Goal: Task Accomplishment & Management: Manage account settings

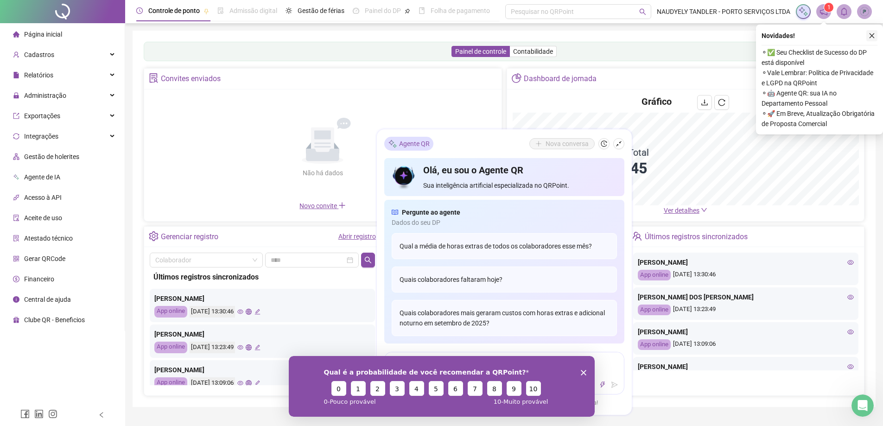
click at [873, 37] on icon "close" at bounding box center [872, 35] width 6 height 6
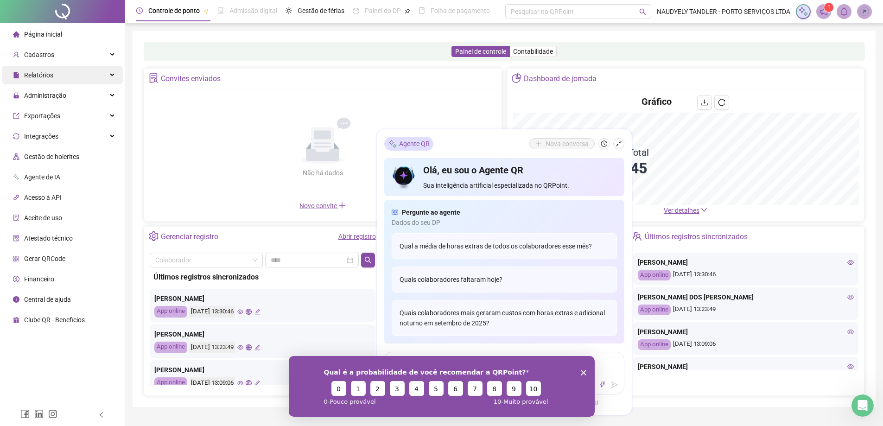
click at [70, 66] on div "Relatórios" at bounding box center [62, 75] width 121 height 19
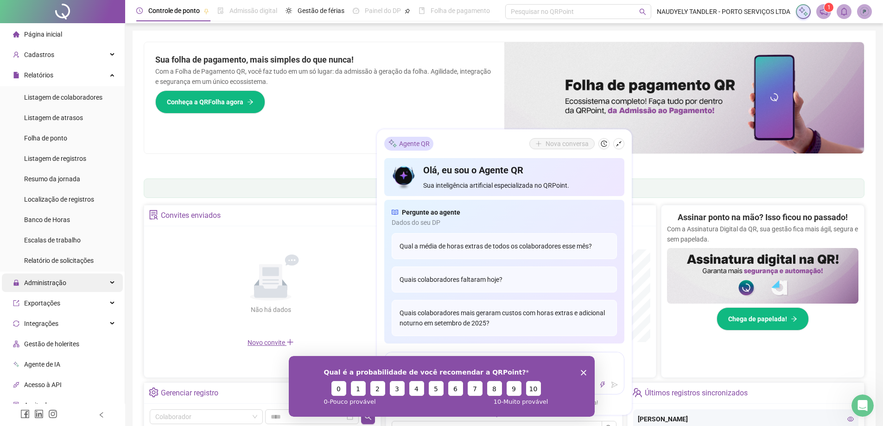
click at [51, 98] on span "Listagem de colaboradores" at bounding box center [63, 97] width 78 height 7
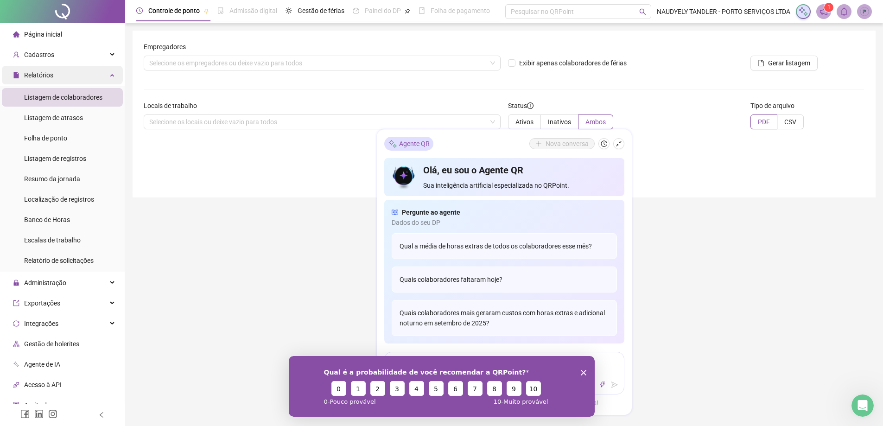
click at [61, 71] on div "Relatórios" at bounding box center [62, 75] width 121 height 19
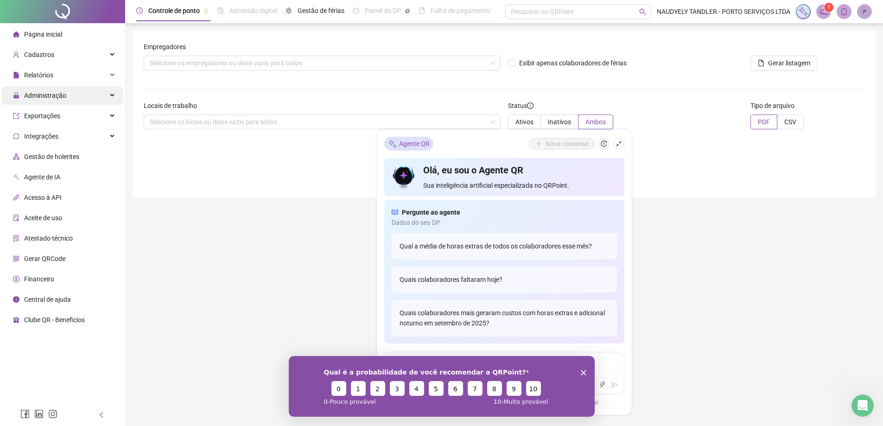
click at [52, 97] on span "Administração" at bounding box center [45, 95] width 42 height 7
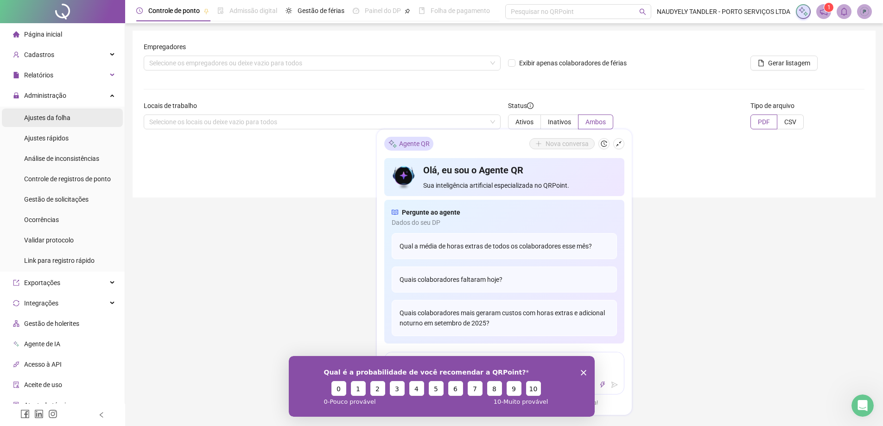
click at [48, 118] on span "Ajustes da folha" at bounding box center [47, 117] width 46 height 7
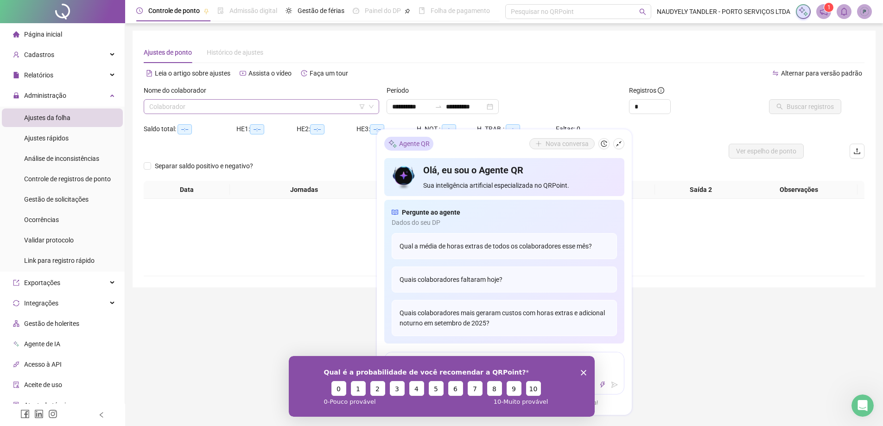
click at [267, 110] on input "search" at bounding box center [257, 107] width 216 height 14
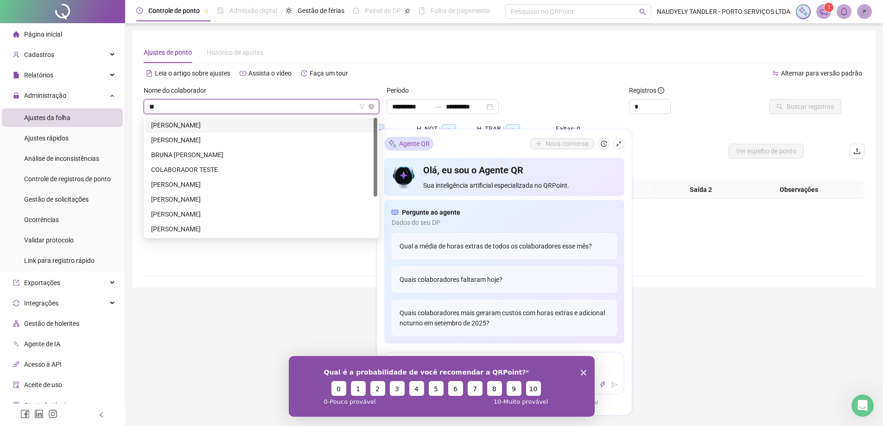
type input "***"
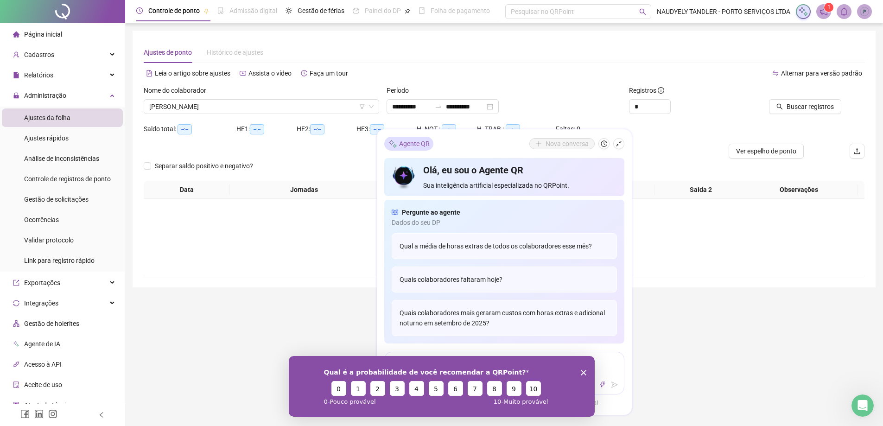
click at [826, 115] on div "Buscar registros" at bounding box center [807, 103] width 121 height 36
click at [826, 110] on span "Buscar registros" at bounding box center [810, 107] width 47 height 10
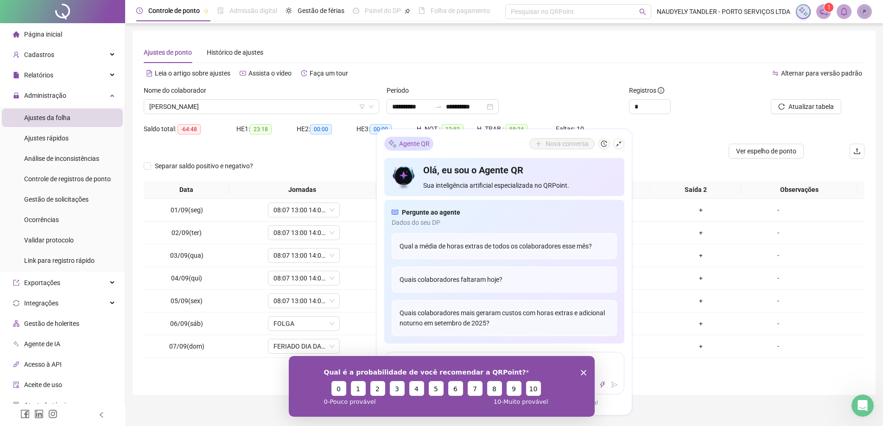
click at [577, 372] on div "Qual é a probabilidade de você recomendar a QRPoint? 0 1 2 3 4 5 6 7 8 9 10 0 -…" at bounding box center [441, 386] width 306 height 61
click at [581, 371] on icon "Encerrar pesquisa" at bounding box center [584, 373] width 6 height 6
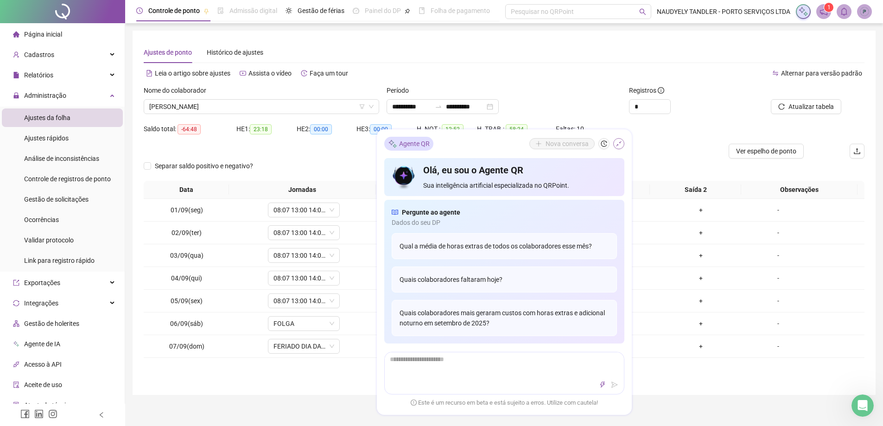
click at [620, 141] on icon "shrink" at bounding box center [619, 144] width 6 height 6
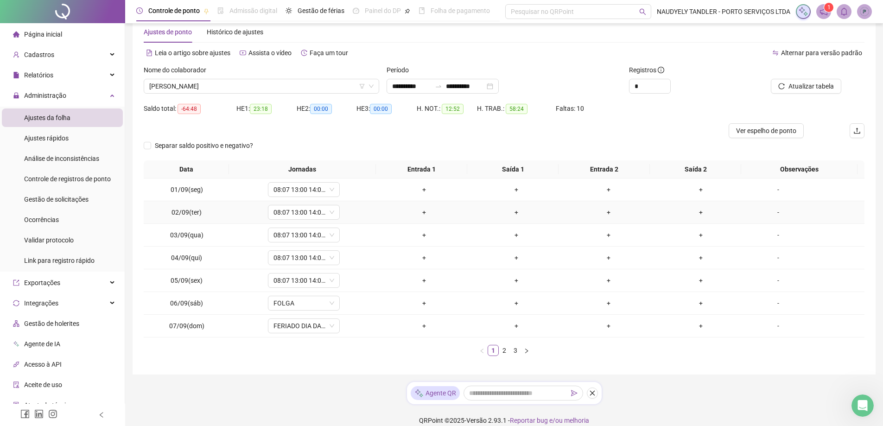
scroll to position [31, 0]
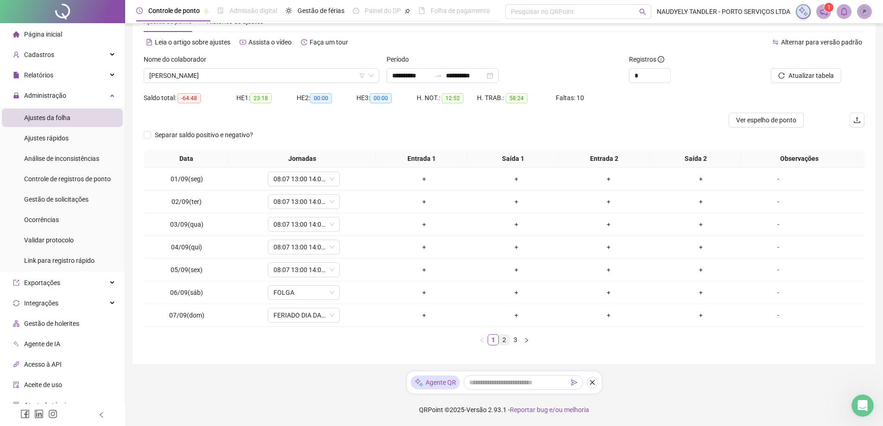
click at [508, 341] on link "2" at bounding box center [504, 340] width 10 height 10
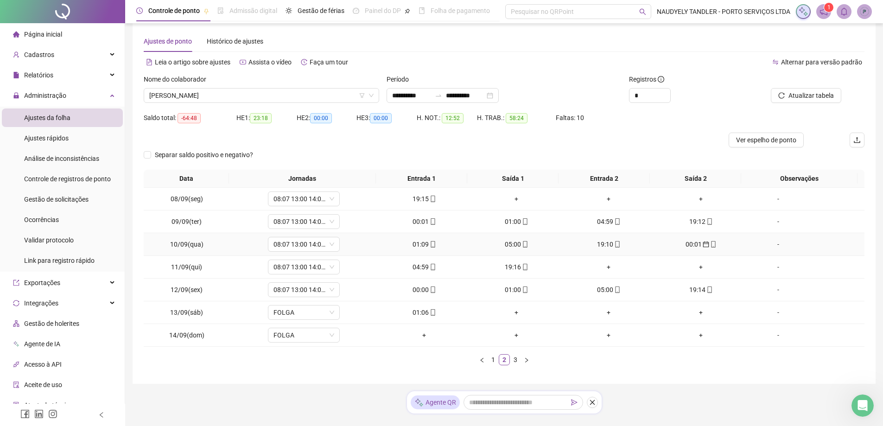
scroll to position [0, 0]
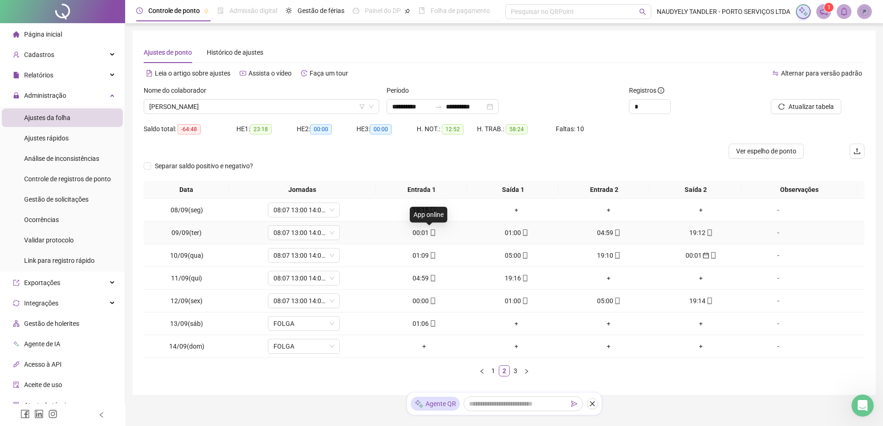
click at [431, 236] on icon "mobile" at bounding box center [433, 233] width 4 height 6
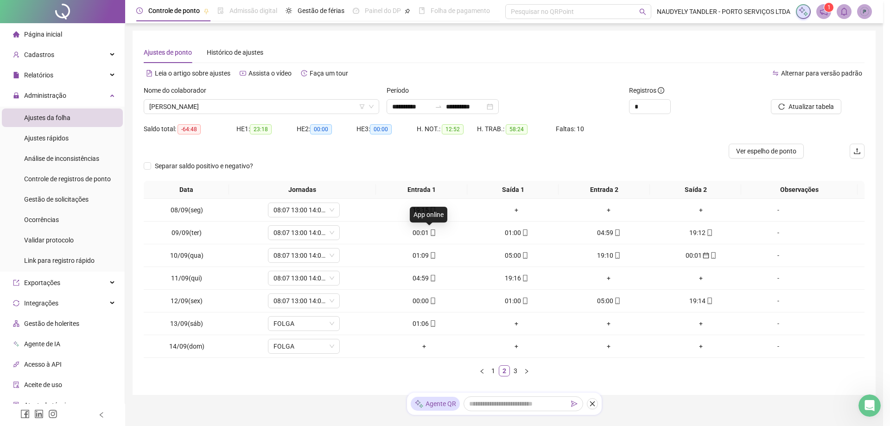
type input "**********"
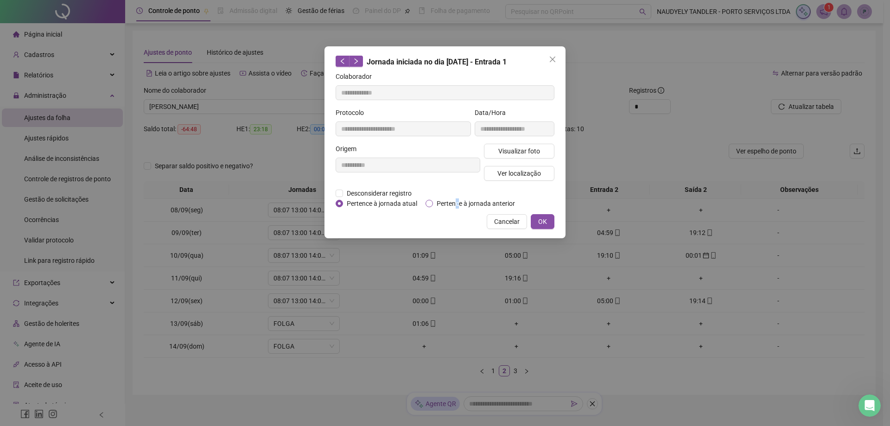
click at [457, 204] on span "Pertence à jornada anterior" at bounding box center [476, 203] width 86 height 10
drag, startPoint x: 539, startPoint y: 221, endPoint x: 454, endPoint y: 220, distance: 84.4
click at [476, 260] on div "**********" at bounding box center [445, 213] width 890 height 426
click at [459, 201] on span "Pertence à jornada anterior" at bounding box center [476, 203] width 86 height 10
click at [544, 219] on span "OK" at bounding box center [542, 222] width 9 height 10
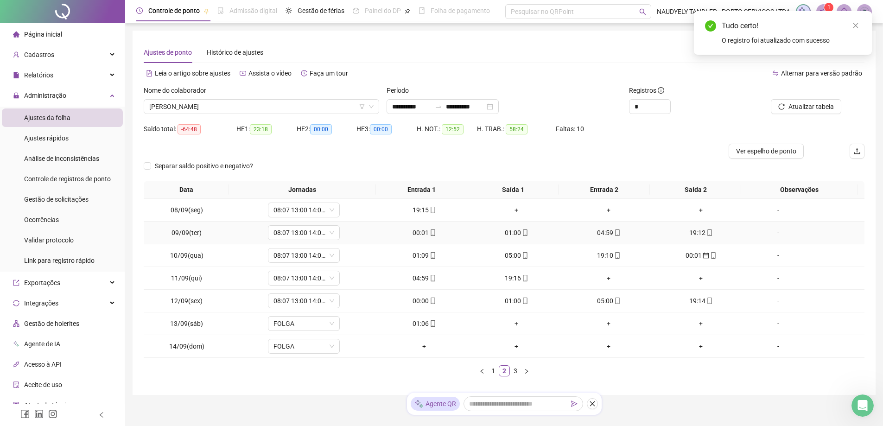
click at [513, 231] on div "01:00" at bounding box center [516, 233] width 85 height 10
type input "**********"
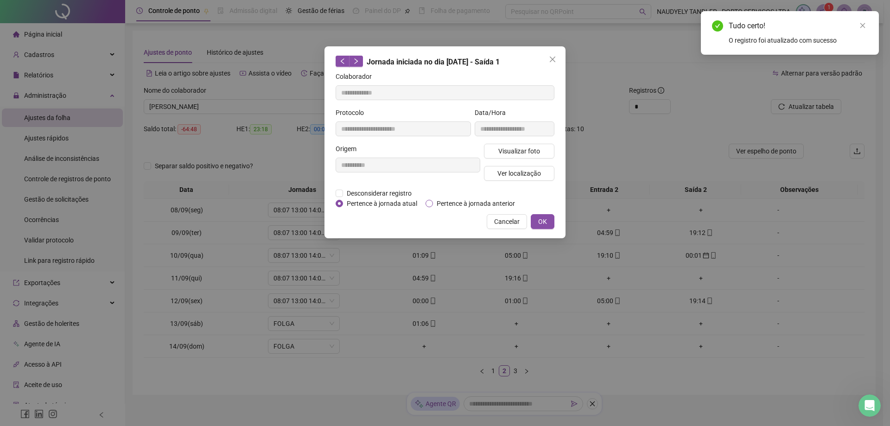
click at [508, 200] on span "Pertence à jornada anterior" at bounding box center [476, 203] width 86 height 10
click at [536, 227] on button "OK" at bounding box center [543, 221] width 24 height 15
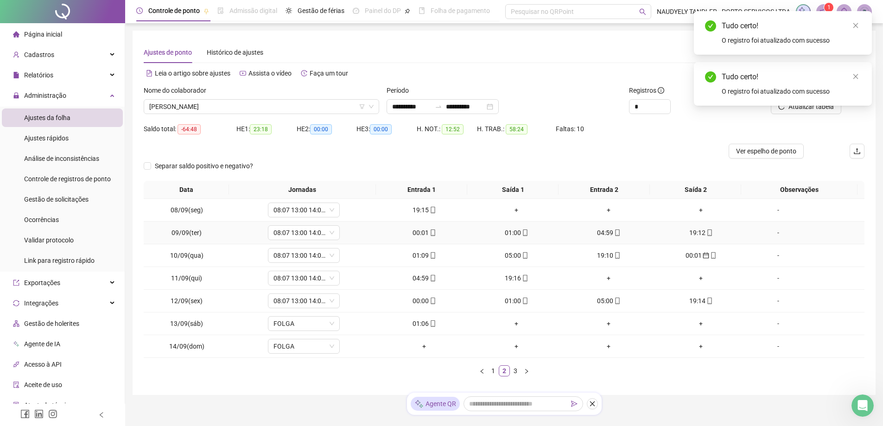
click at [602, 236] on div "04:59" at bounding box center [609, 233] width 85 height 10
type input "**********"
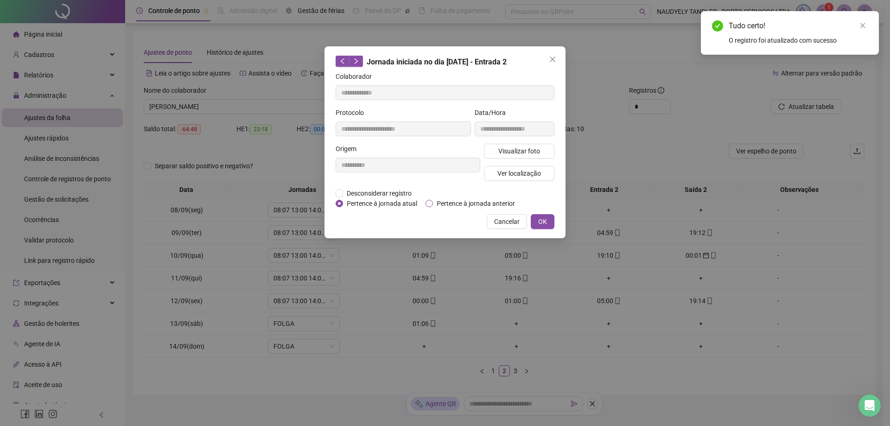
click at [486, 199] on span "Pertence à jornada anterior" at bounding box center [476, 203] width 86 height 10
click at [540, 222] on span "OK" at bounding box center [542, 222] width 9 height 10
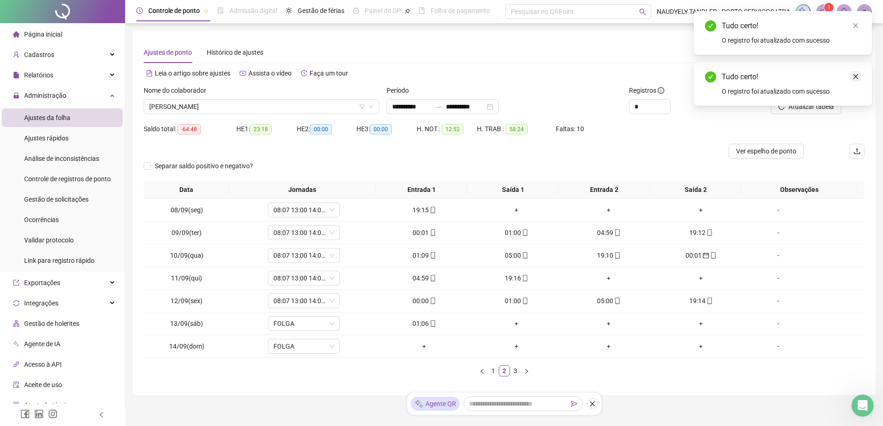
click at [854, 76] on icon "close" at bounding box center [856, 76] width 6 height 6
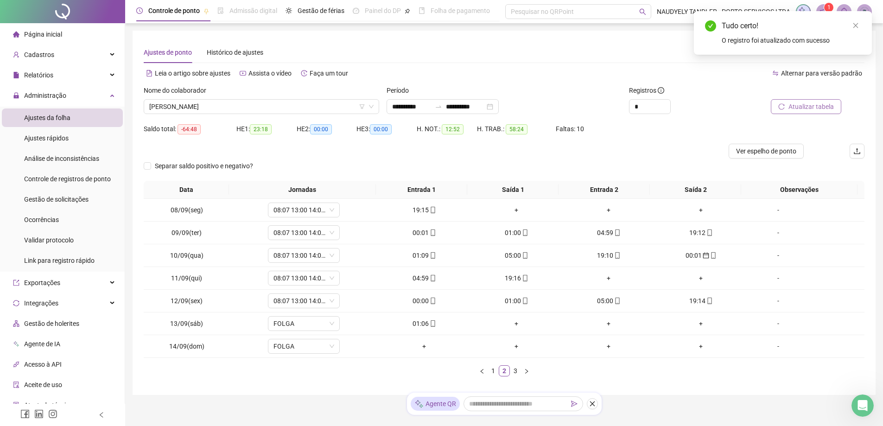
click at [801, 110] on span "Atualizar tabela" at bounding box center [811, 107] width 45 height 10
click at [432, 256] on icon "mobile" at bounding box center [433, 255] width 6 height 6
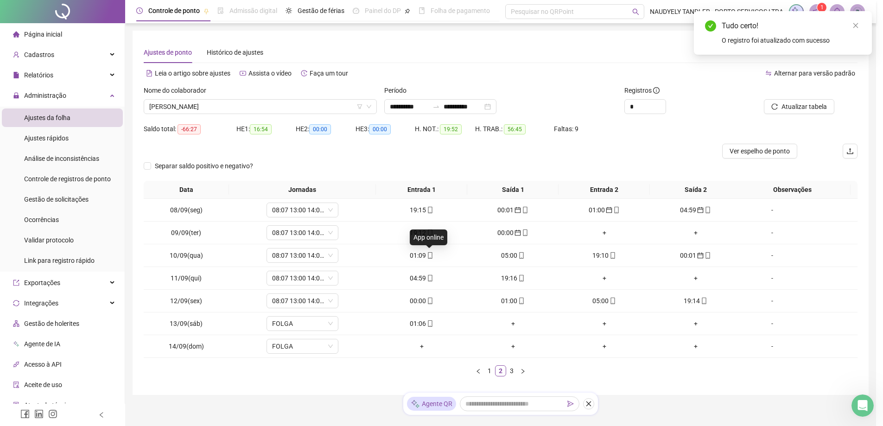
type input "**********"
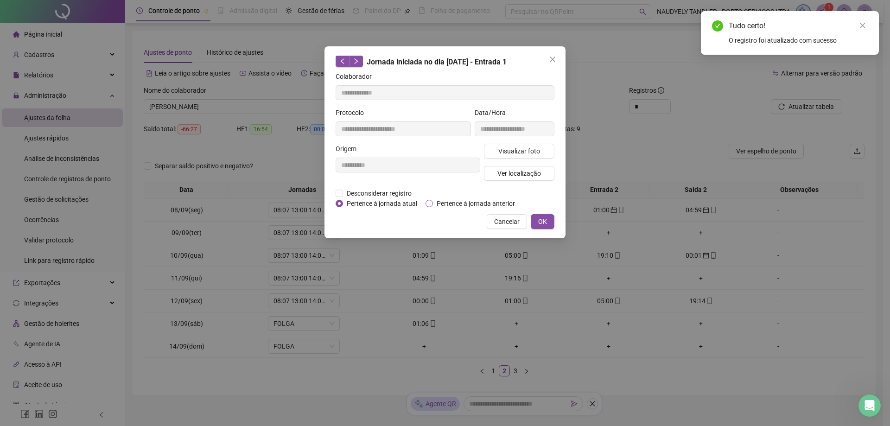
click at [496, 206] on span "Pertence à jornada anterior" at bounding box center [476, 203] width 86 height 10
click at [554, 225] on button "OK" at bounding box center [543, 221] width 24 height 15
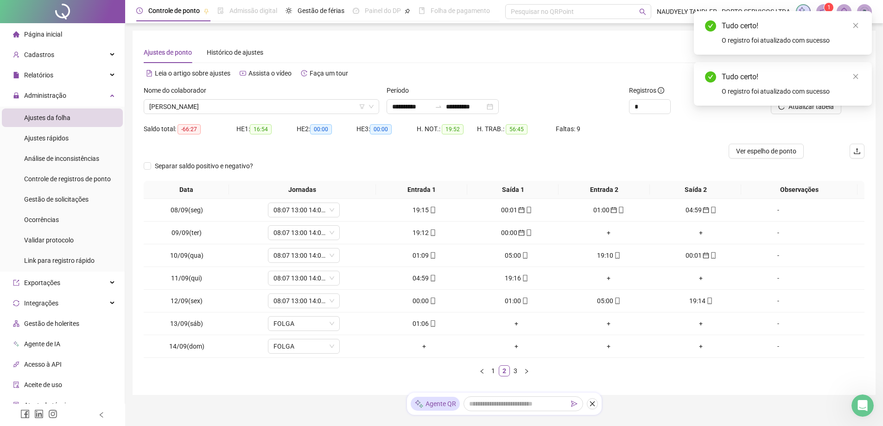
click at [814, 106] on div "Tudo certo! O registro foi atualizado com sucesso" at bounding box center [783, 84] width 178 height 44
click at [855, 84] on div "Tudo certo! O registro foi atualizado com sucesso" at bounding box center [783, 83] width 156 height 25
click at [855, 82] on div "Tudo certo!" at bounding box center [791, 76] width 139 height 11
click at [850, 80] on div "Tudo certo!" at bounding box center [791, 76] width 139 height 11
click at [856, 77] on icon "close" at bounding box center [856, 76] width 6 height 6
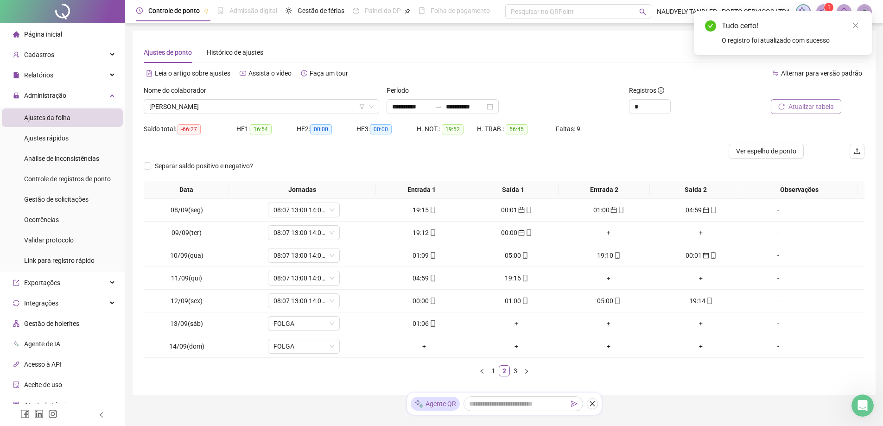
click at [810, 106] on span "Atualizar tabela" at bounding box center [811, 107] width 45 height 10
click at [430, 259] on span at bounding box center [432, 255] width 7 height 7
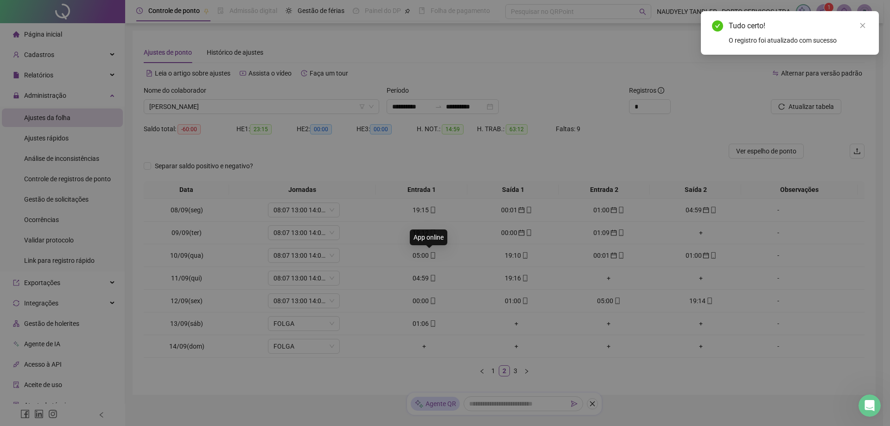
type input "**********"
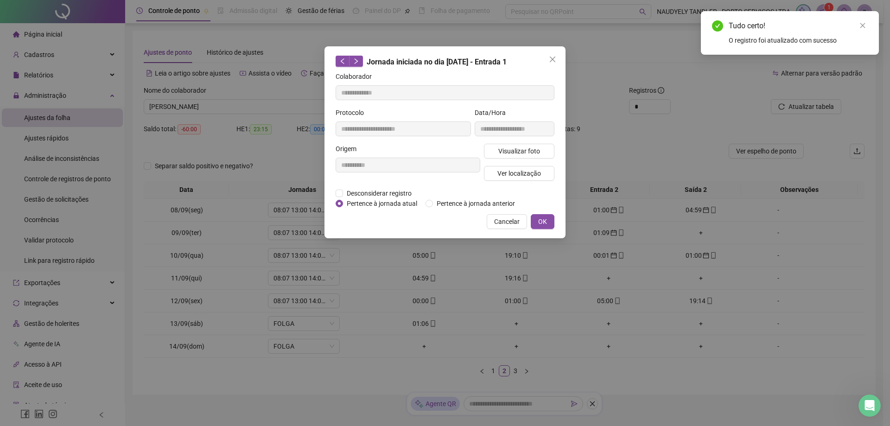
click at [454, 211] on div "**********" at bounding box center [445, 142] width 241 height 192
click at [458, 202] on span "Pertence à jornada anterior" at bounding box center [476, 203] width 86 height 10
click at [535, 221] on button "OK" at bounding box center [543, 221] width 24 height 15
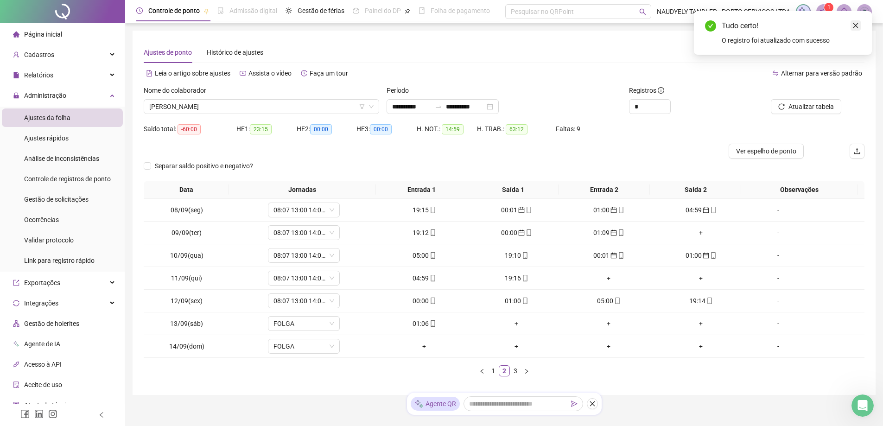
click at [857, 27] on icon "close" at bounding box center [856, 25] width 6 height 6
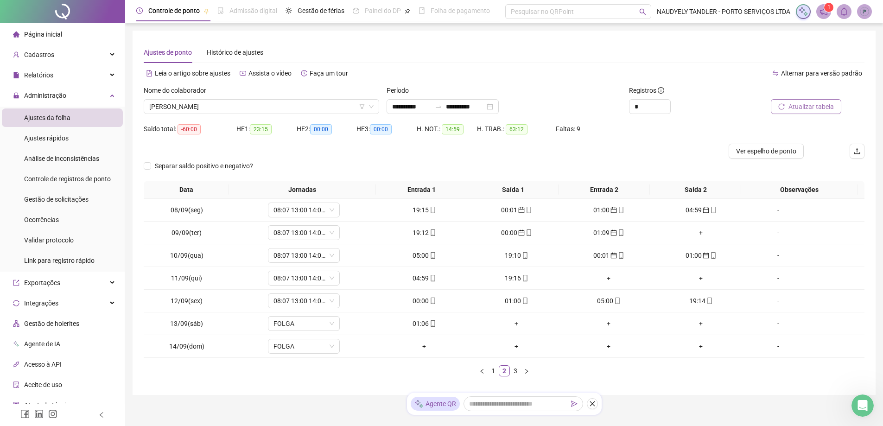
click at [803, 112] on button "Atualizar tabela" at bounding box center [806, 106] width 70 height 15
click at [425, 304] on div "00:00" at bounding box center [424, 301] width 85 height 10
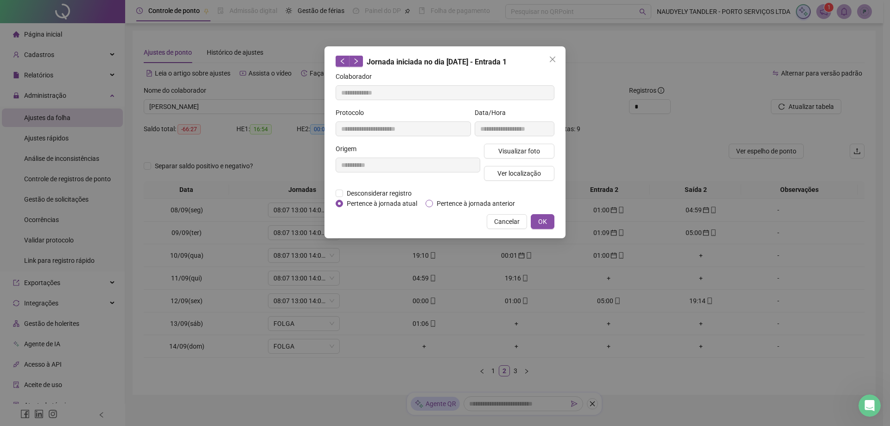
drag, startPoint x: 468, startPoint y: 200, endPoint x: 485, endPoint y: 205, distance: 17.5
click at [469, 200] on span "Pertence à jornada anterior" at bounding box center [476, 203] width 86 height 10
click at [552, 219] on button "OK" at bounding box center [543, 221] width 24 height 15
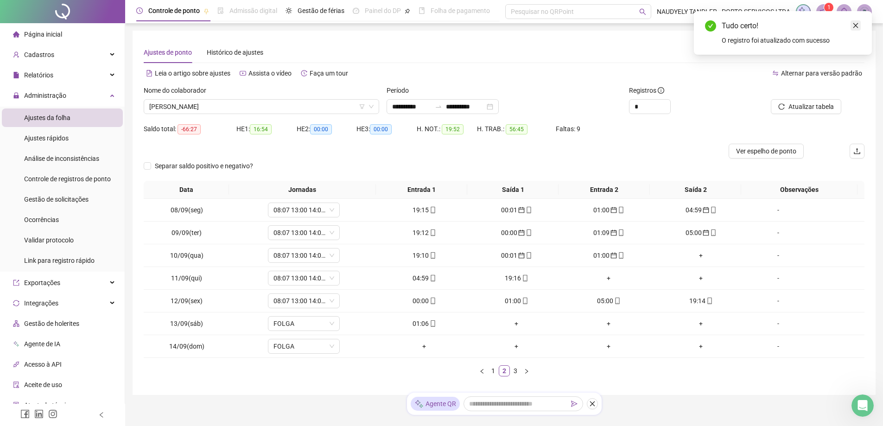
click at [857, 25] on icon "close" at bounding box center [856, 25] width 6 height 6
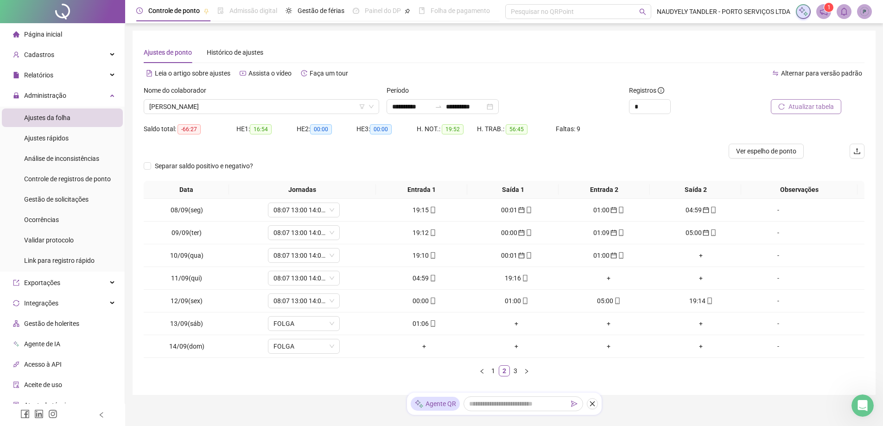
click at [820, 107] on span "Atualizar tabela" at bounding box center [811, 107] width 45 height 10
click at [427, 286] on td "04:59" at bounding box center [424, 278] width 92 height 23
click at [431, 276] on icon "mobile" at bounding box center [433, 278] width 4 height 6
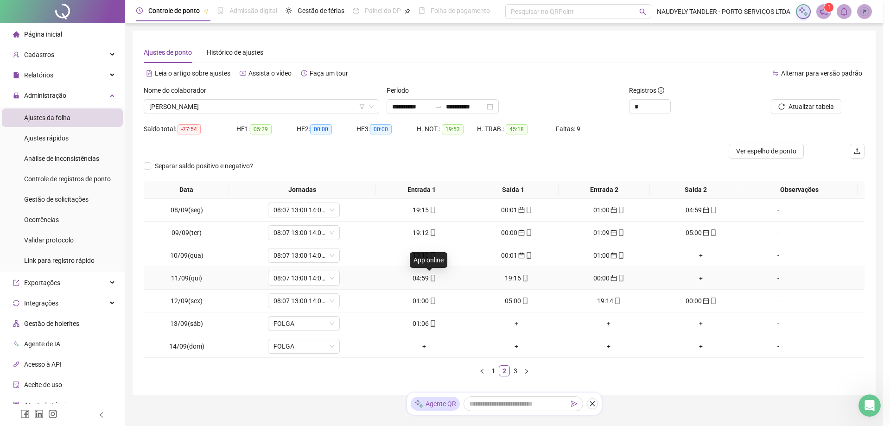
type input "**********"
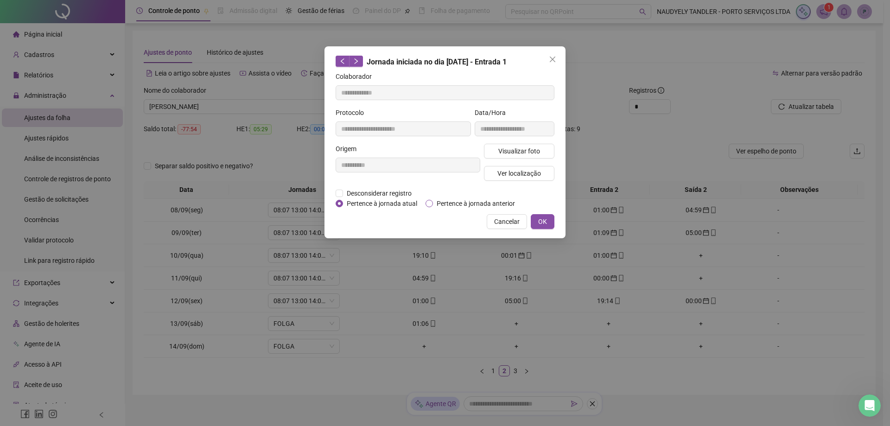
click at [471, 198] on span "Pertence à jornada anterior" at bounding box center [476, 203] width 86 height 10
click at [544, 217] on span "OK" at bounding box center [542, 222] width 9 height 10
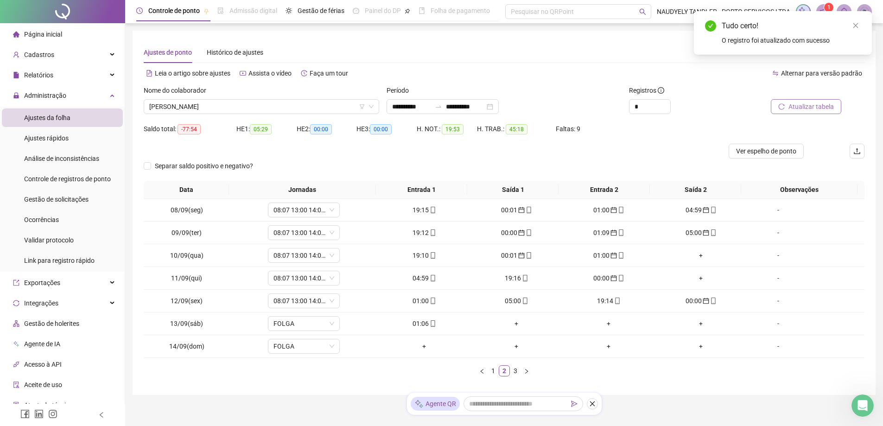
click at [816, 103] on span "Atualizar tabela" at bounding box center [811, 107] width 45 height 10
click at [435, 303] on div "01:00" at bounding box center [424, 301] width 85 height 10
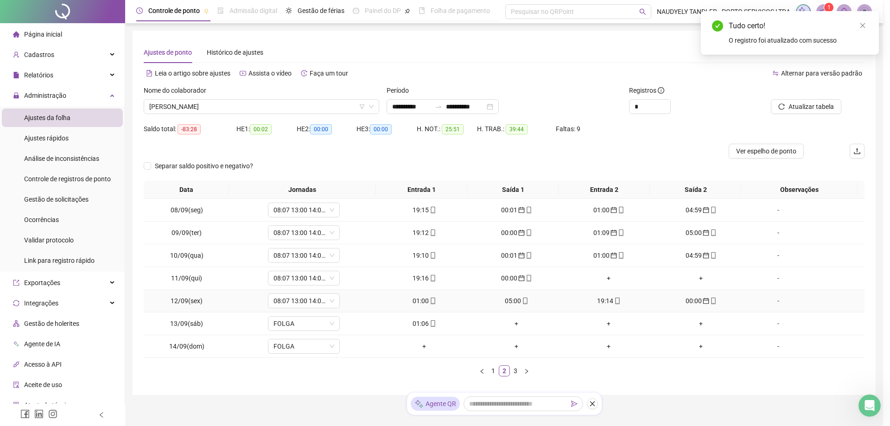
type input "**********"
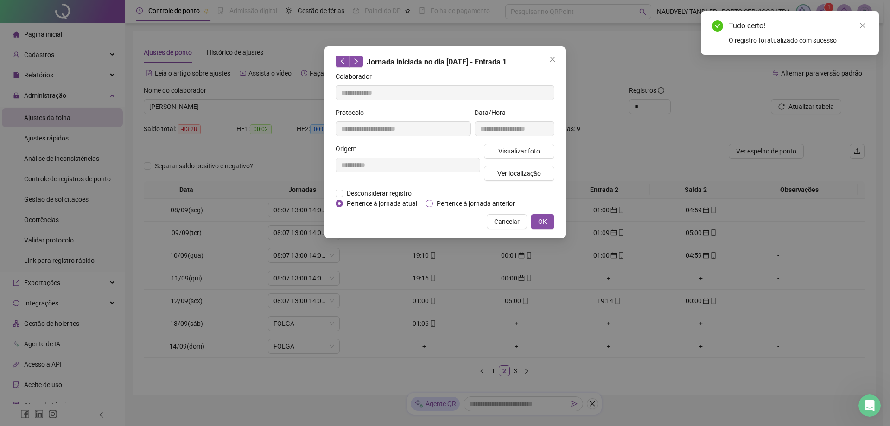
click at [465, 205] on span "Pertence à jornada anterior" at bounding box center [476, 203] width 86 height 10
click at [546, 220] on span "OK" at bounding box center [542, 222] width 9 height 10
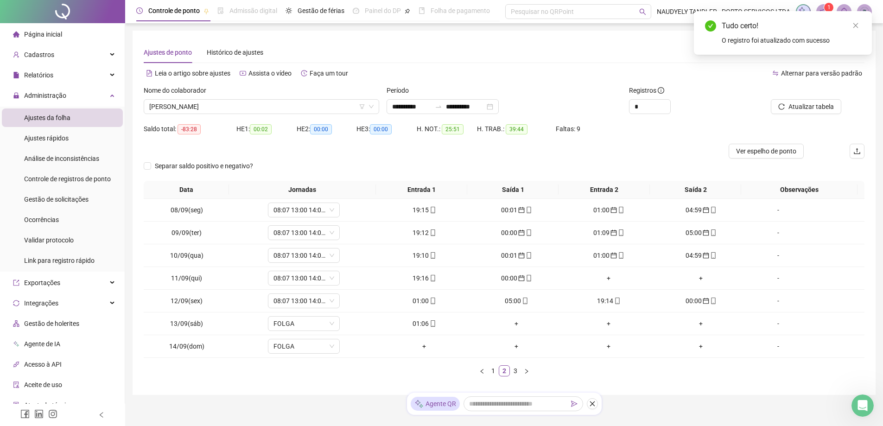
click at [858, 73] on span "Alternar para versão padrão" at bounding box center [821, 73] width 81 height 7
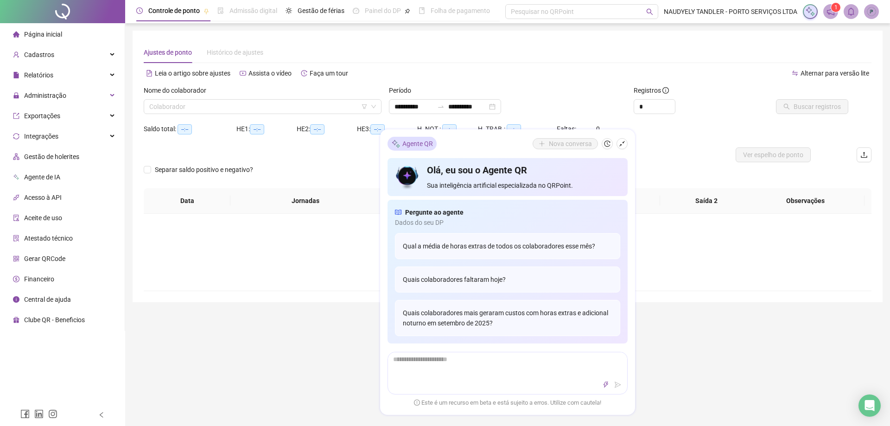
type input "**********"
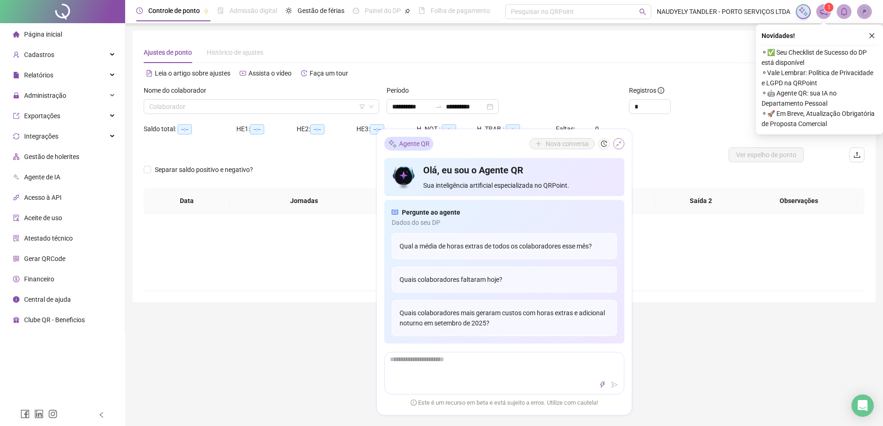
click at [621, 142] on icon "shrink" at bounding box center [619, 144] width 6 height 6
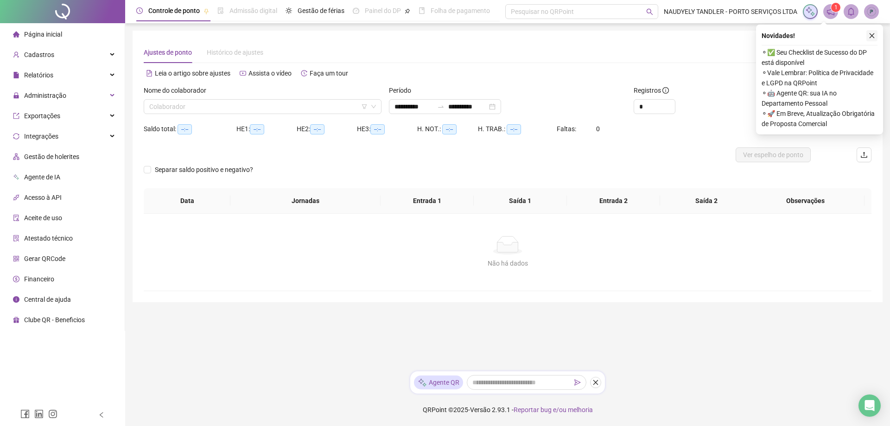
click at [872, 37] on icon "close" at bounding box center [872, 35] width 6 height 6
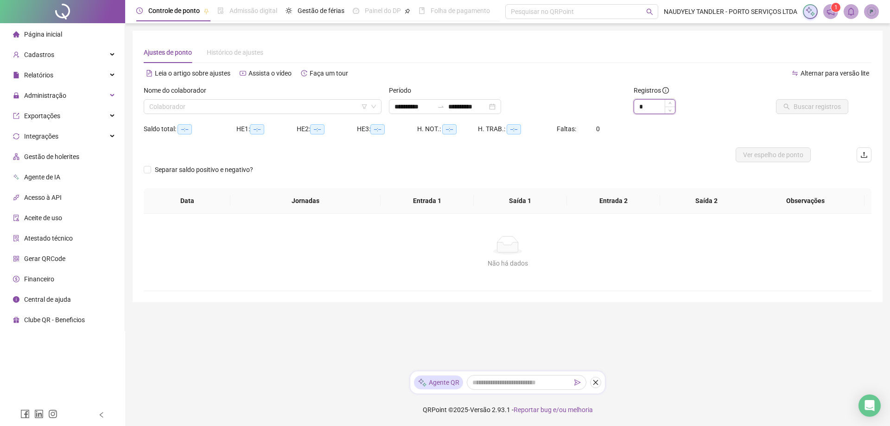
click at [661, 110] on input "*" at bounding box center [654, 107] width 41 height 14
click at [600, 157] on div at bounding box center [417, 154] width 546 height 15
click at [325, 107] on input "search" at bounding box center [258, 107] width 218 height 14
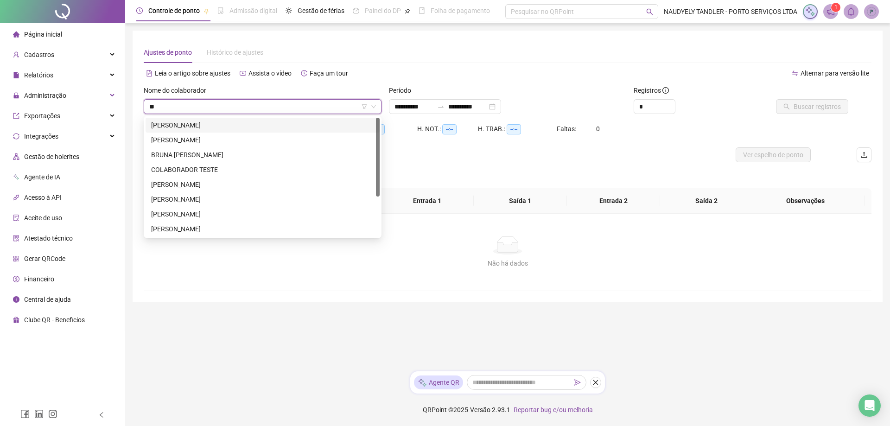
type input "***"
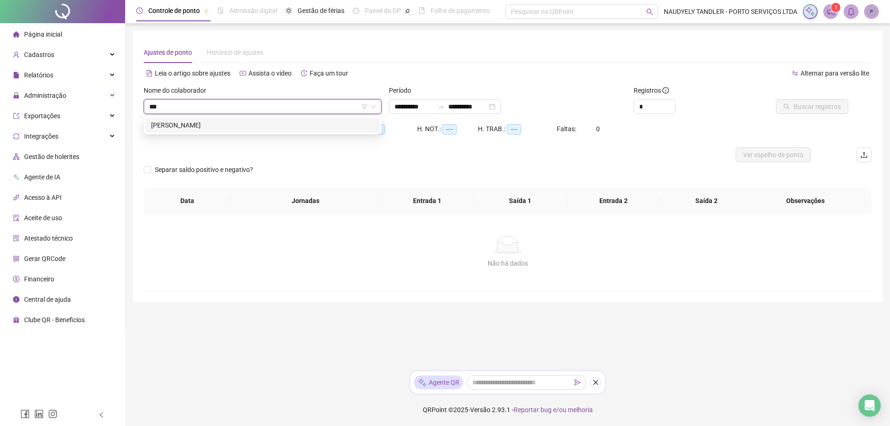
click at [252, 128] on div "[PERSON_NAME]" at bounding box center [262, 125] width 223 height 10
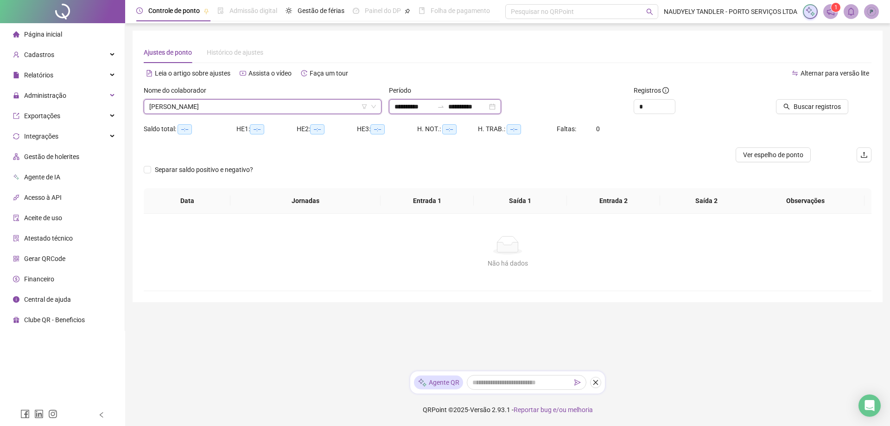
click at [487, 110] on input "**********" at bounding box center [467, 107] width 39 height 10
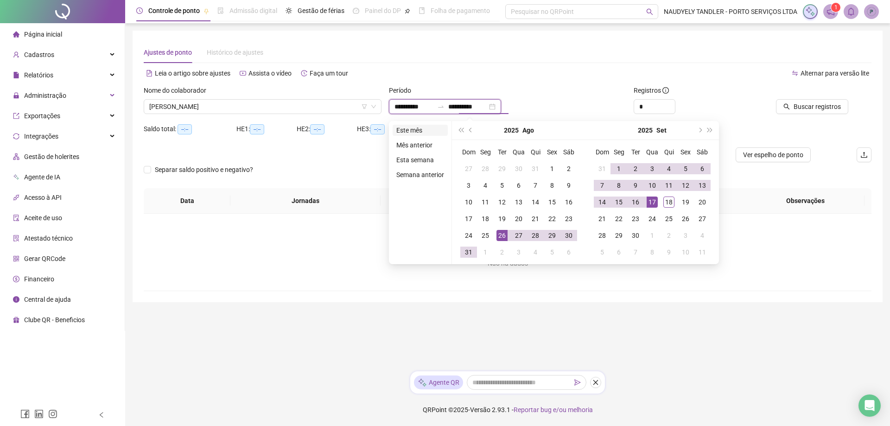
type input "**********"
click at [422, 131] on li "Este mês" at bounding box center [420, 130] width 55 height 11
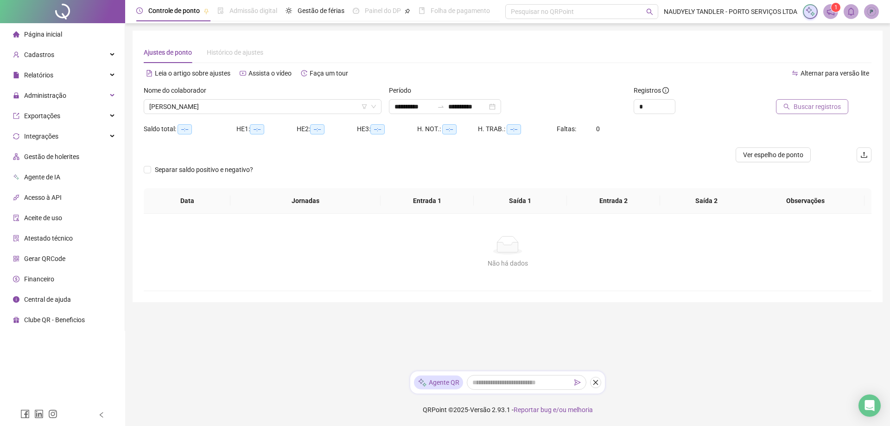
click at [810, 112] on button "Buscar registros" at bounding box center [812, 106] width 72 height 15
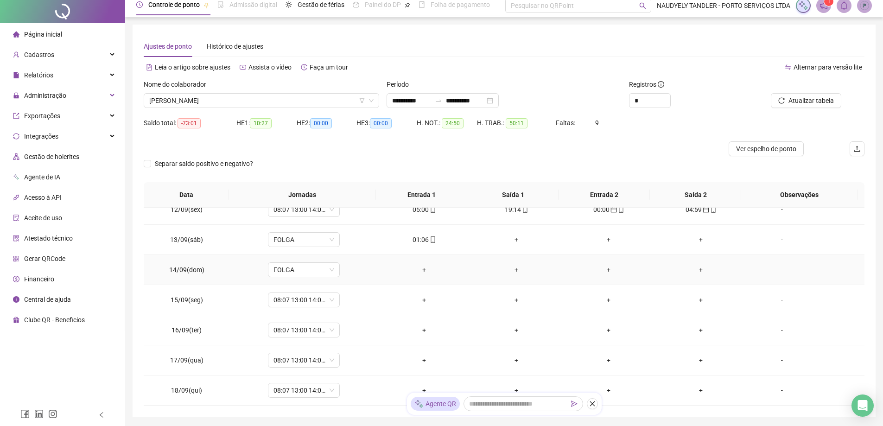
scroll to position [46, 0]
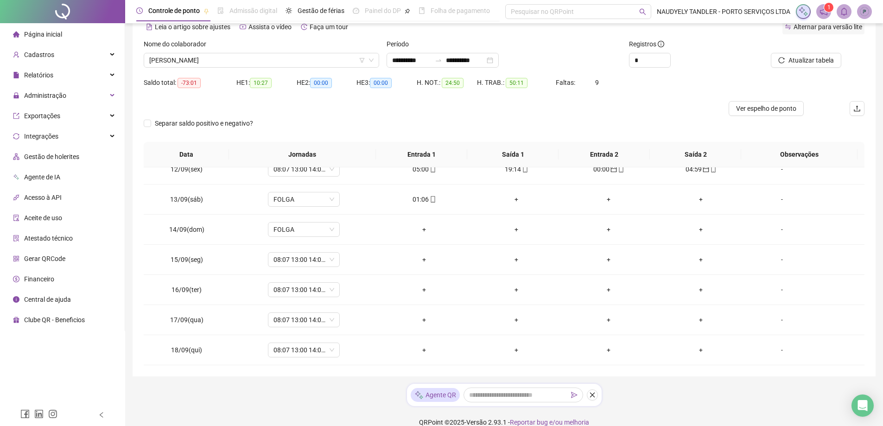
click at [822, 28] on span "Alternar para versão lite" at bounding box center [828, 26] width 69 height 7
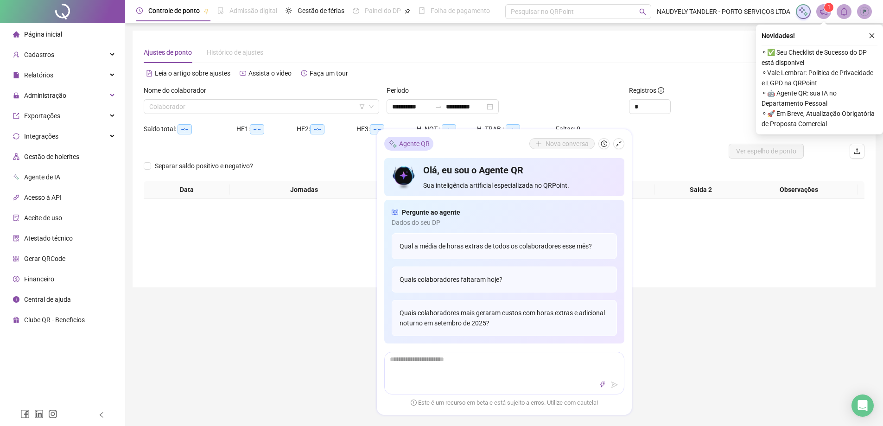
click at [620, 144] on icon "shrink" at bounding box center [619, 144] width 6 height 6
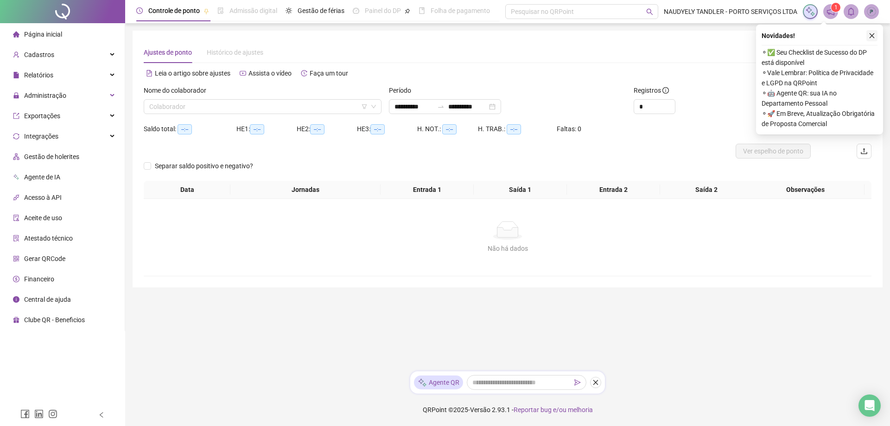
click at [869, 38] on button "button" at bounding box center [872, 35] width 11 height 11
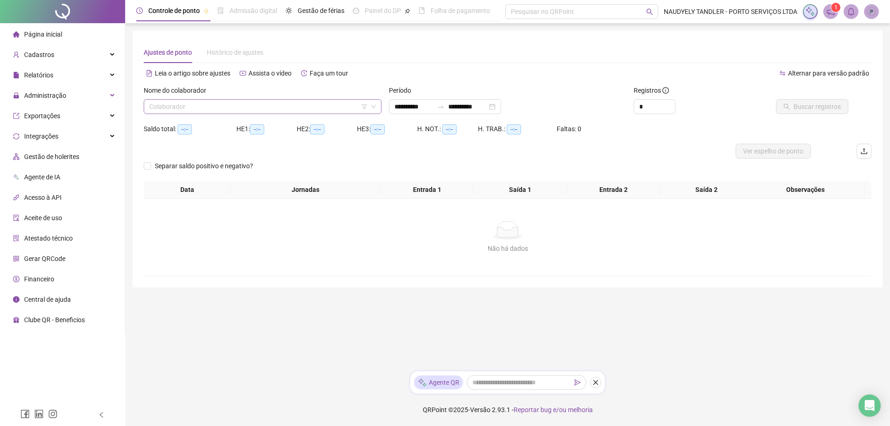
click at [262, 106] on input "search" at bounding box center [258, 107] width 218 height 14
type input "*****"
click at [833, 95] on div at bounding box center [803, 92] width 92 height 14
click at [830, 106] on span "Buscar registros" at bounding box center [817, 107] width 47 height 10
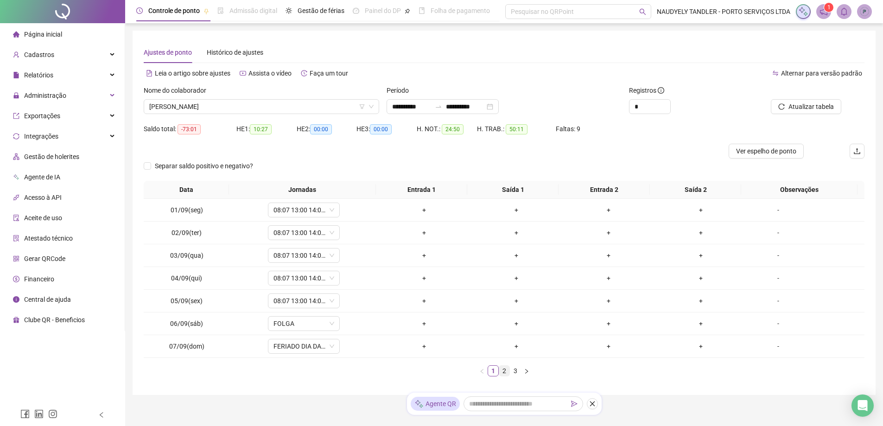
click at [503, 369] on link "2" at bounding box center [504, 371] width 10 height 10
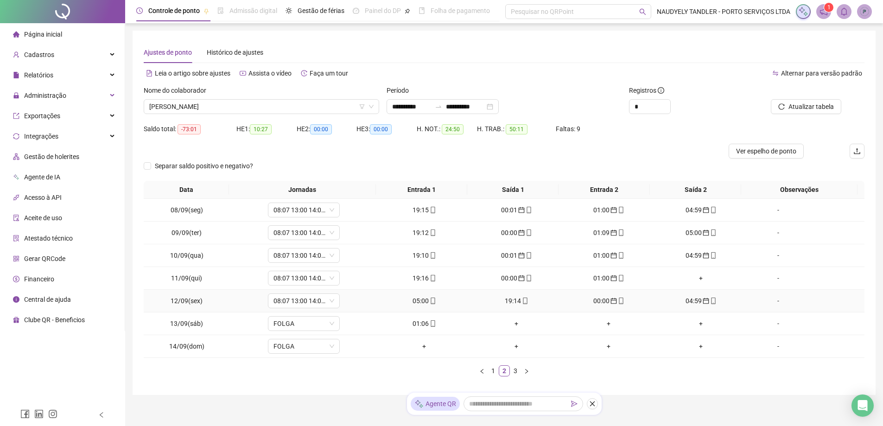
click at [424, 299] on div "05:00" at bounding box center [424, 301] width 85 height 10
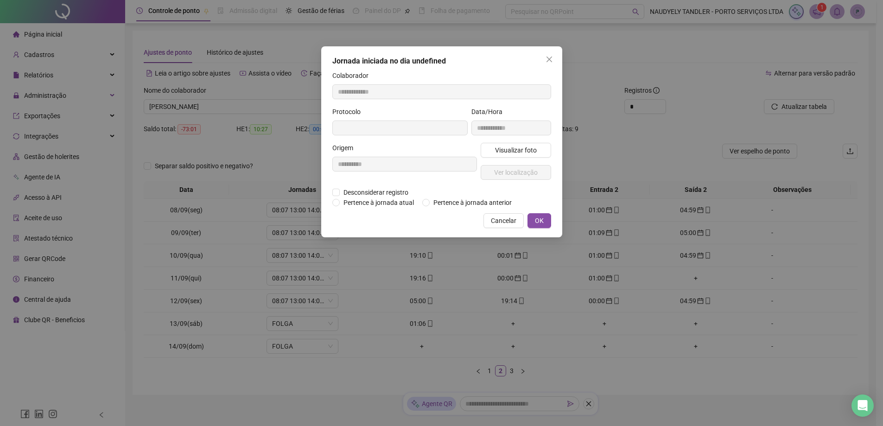
type input "**********"
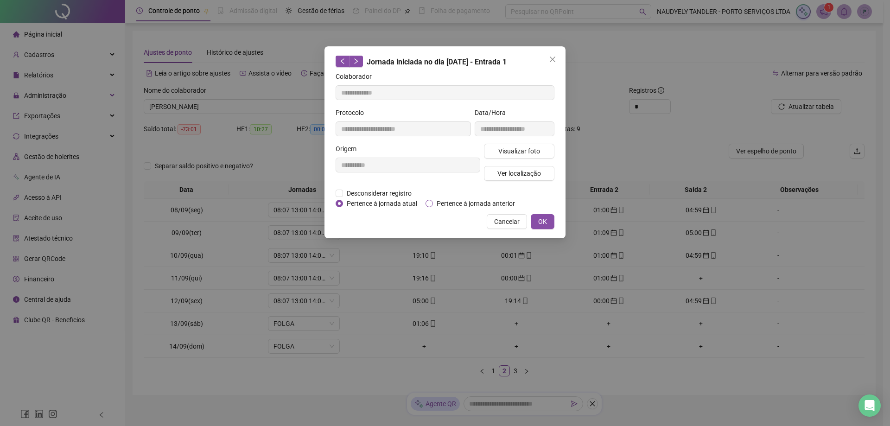
click at [458, 199] on span "Pertence à jornada anterior" at bounding box center [476, 203] width 86 height 10
click at [540, 225] on span "OK" at bounding box center [542, 222] width 9 height 10
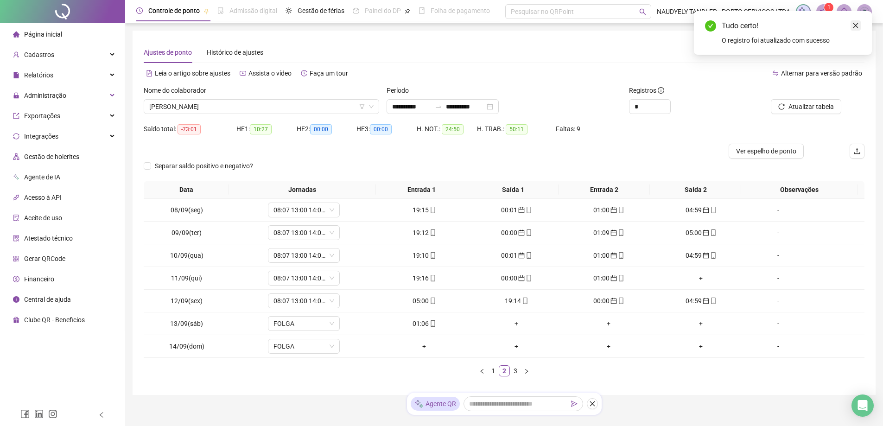
click at [859, 24] on link "Close" at bounding box center [856, 25] width 10 height 10
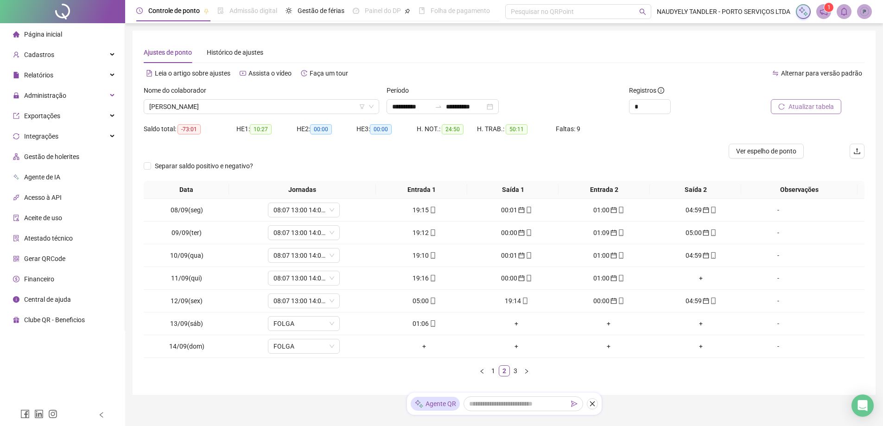
click at [818, 107] on span "Atualizar tabela" at bounding box center [811, 107] width 45 height 10
click at [414, 326] on div "01:06" at bounding box center [424, 324] width 85 height 10
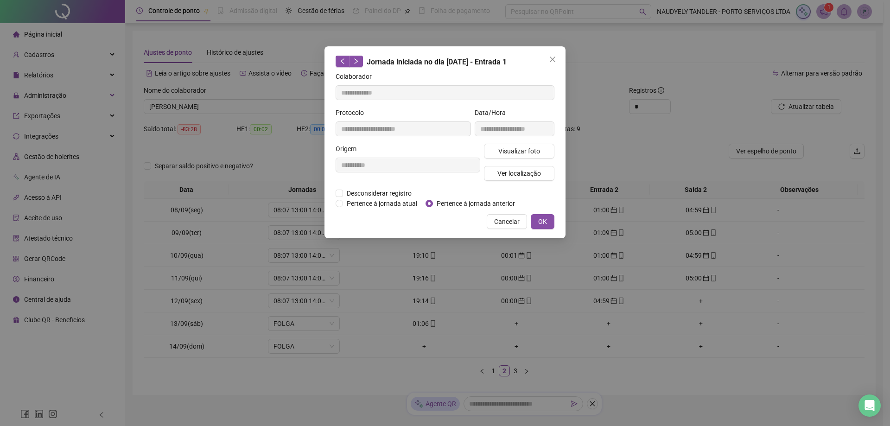
type input "**********"
click at [458, 210] on div "**********" at bounding box center [445, 142] width 241 height 192
click at [466, 205] on span "Pertence à jornada anterior" at bounding box center [476, 203] width 86 height 10
click at [551, 222] on button "OK" at bounding box center [543, 221] width 24 height 15
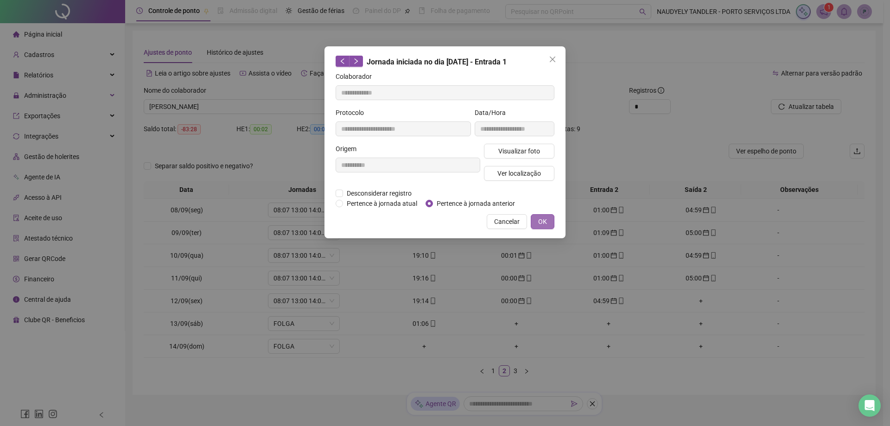
click at [544, 223] on div "**********" at bounding box center [445, 213] width 890 height 426
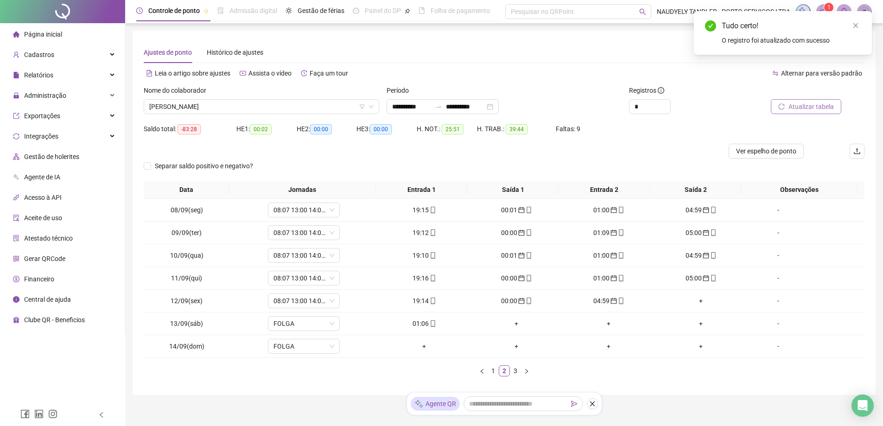
click at [804, 108] on span "Atualizar tabela" at bounding box center [811, 107] width 45 height 10
